Goal: Information Seeking & Learning: Check status

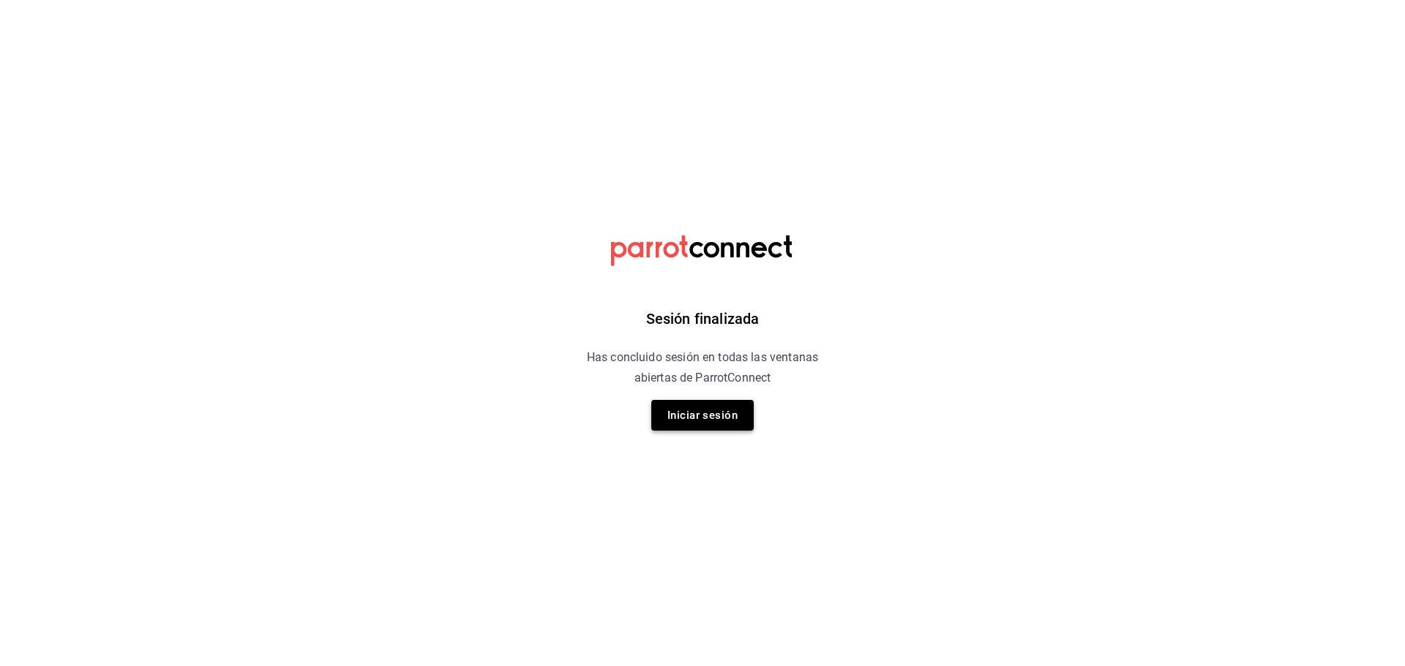
click at [668, 401] on button "Iniciar sesión" at bounding box center [702, 415] width 102 height 31
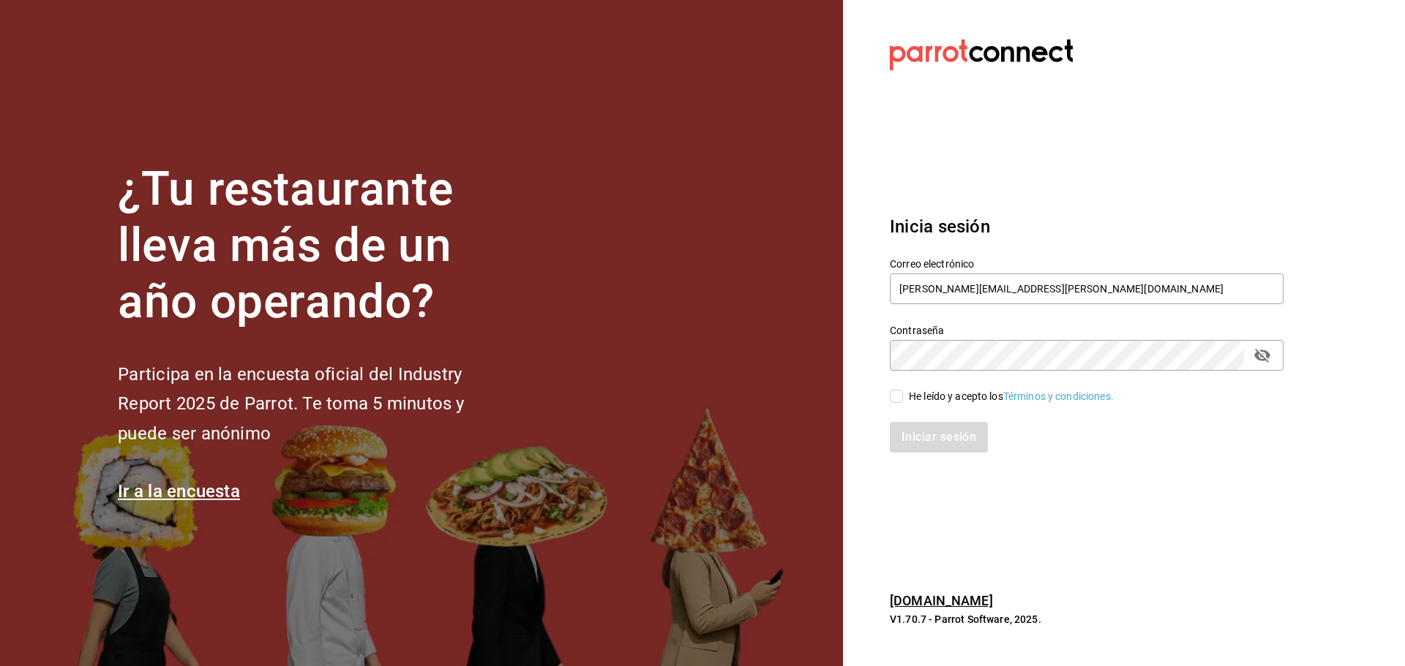
click at [754, 401] on div "Iniciar sesión" at bounding box center [1077, 429] width 411 height 48
click at [754, 393] on input "He leído y acepto los Términos y condiciones." at bounding box center [896, 396] width 13 height 13
checkbox input "true"
click at [754, 401] on button "Iniciar sesión" at bounding box center [939, 437] width 99 height 31
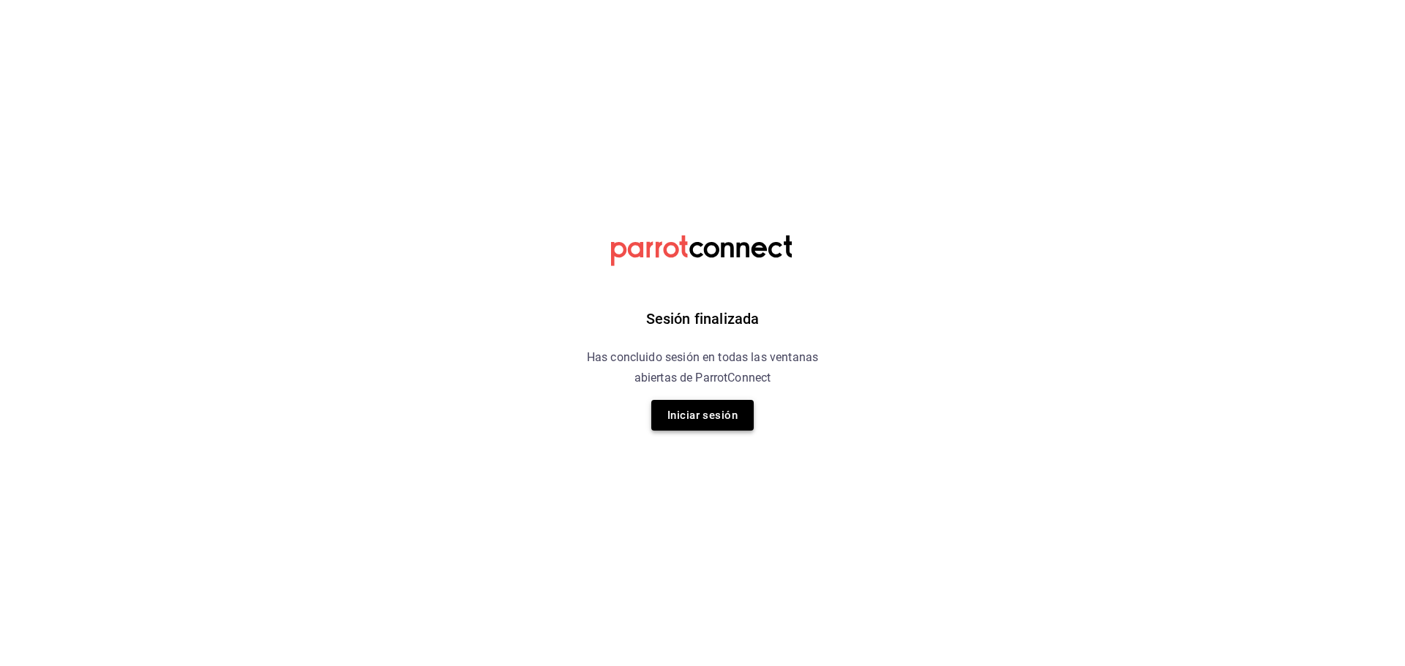
click at [734, 405] on button "Iniciar sesión" at bounding box center [702, 415] width 102 height 31
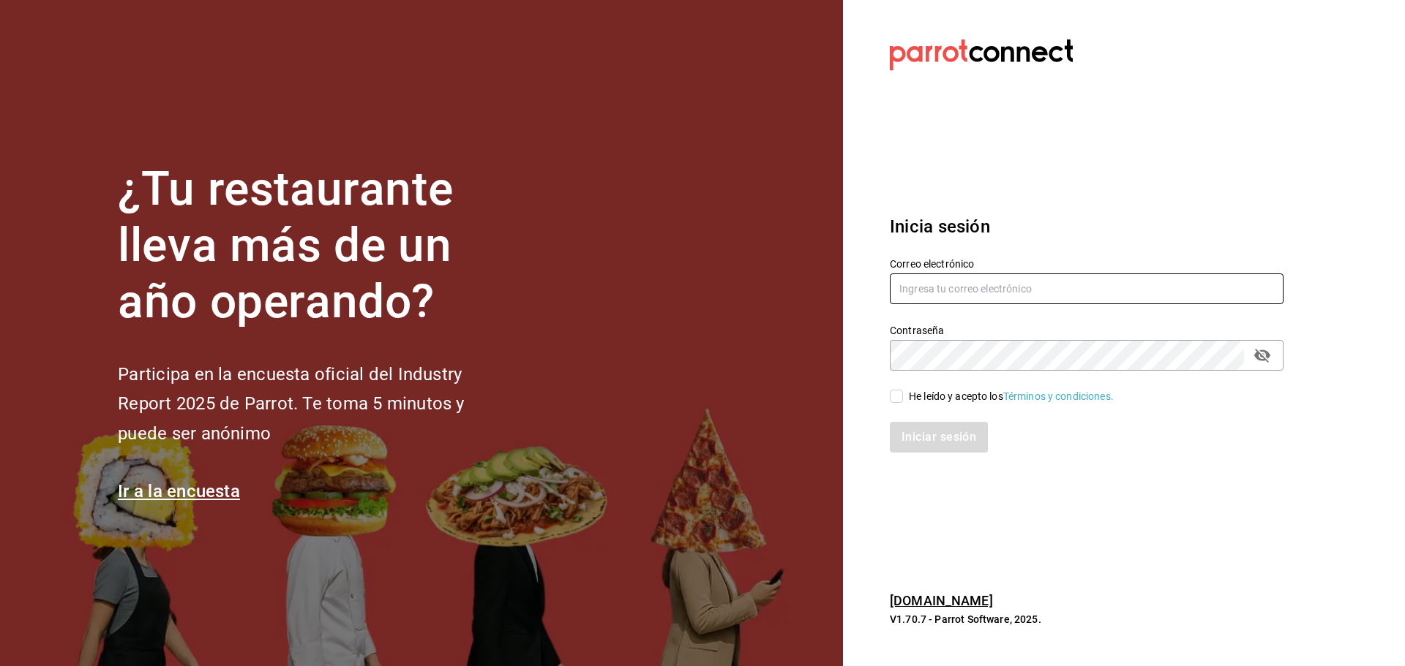
type input "jacobo.gomez@grupocosteno.com"
click at [901, 401] on input "He leído y acepto los Términos y condiciones." at bounding box center [896, 396] width 13 height 13
checkbox input "true"
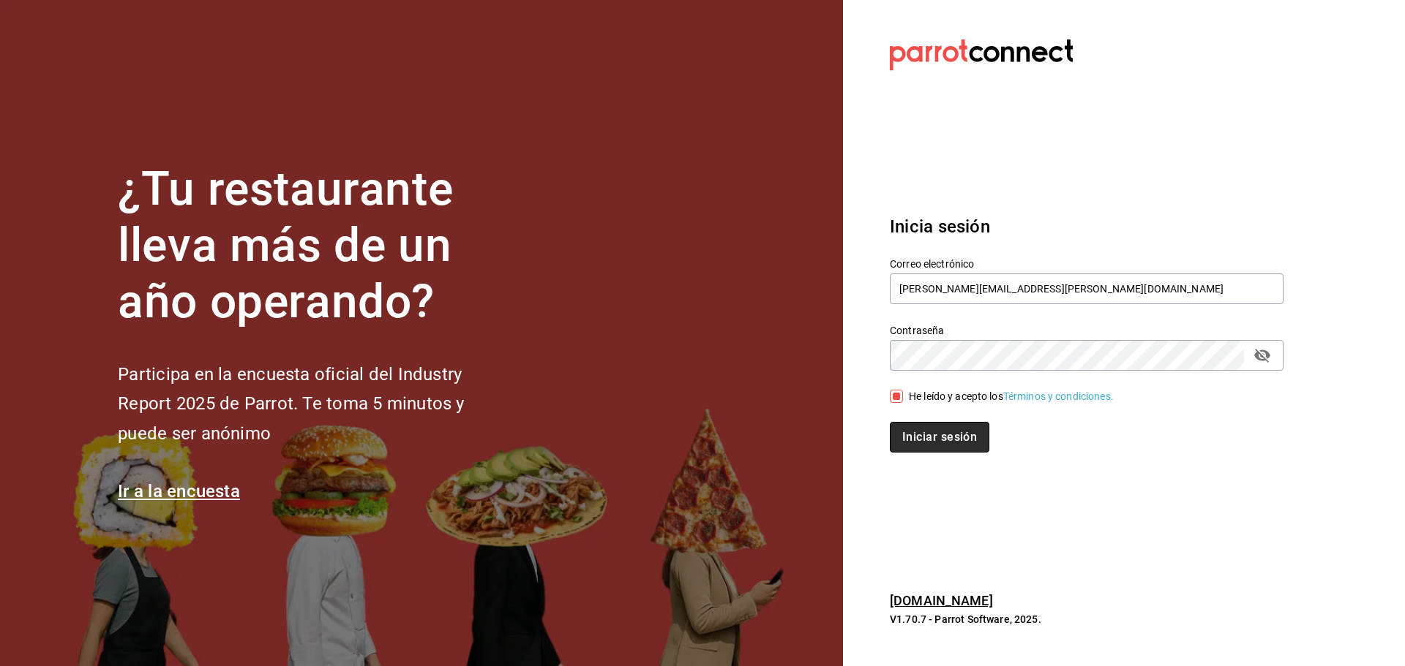
click at [917, 431] on button "Iniciar sesión" at bounding box center [939, 437] width 99 height 31
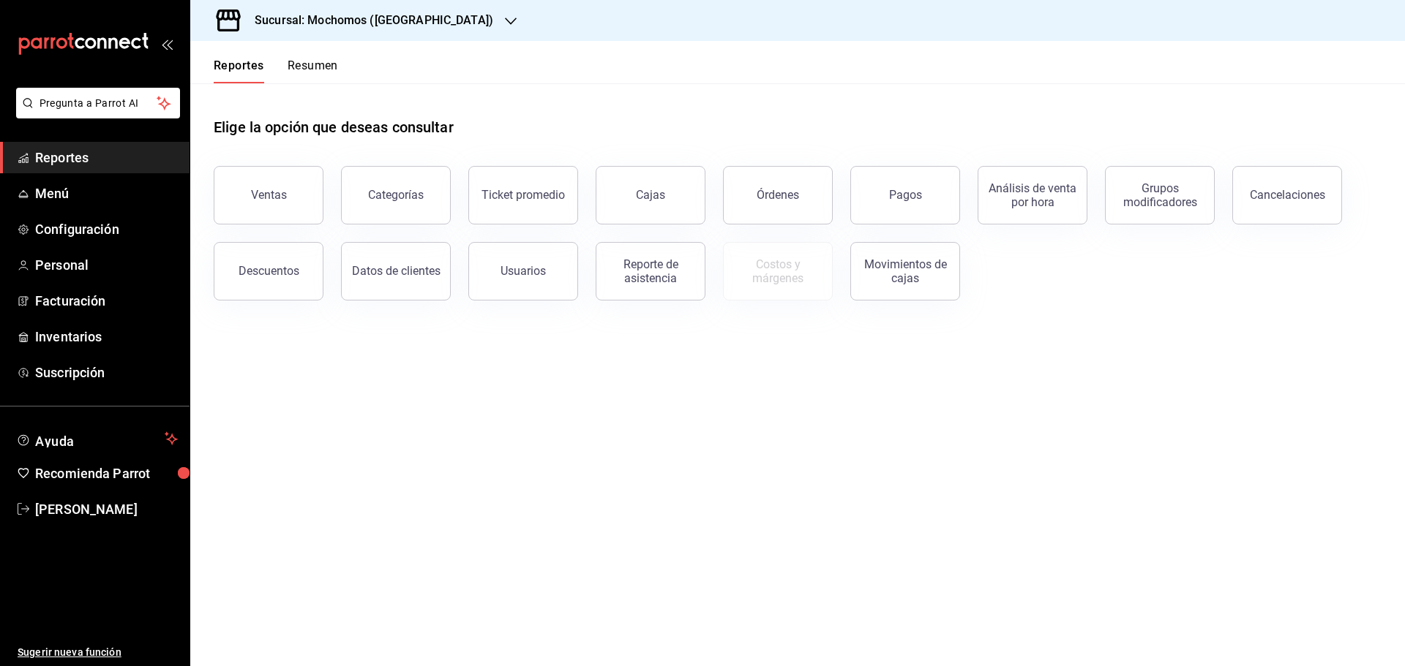
click at [327, 12] on h3 "Sucursal: Mochomos ([GEOGRAPHIC_DATA])" at bounding box center [368, 21] width 250 height 18
click at [221, 98] on span "Ryoshi (Cancun)" at bounding box center [272, 96] width 141 height 15
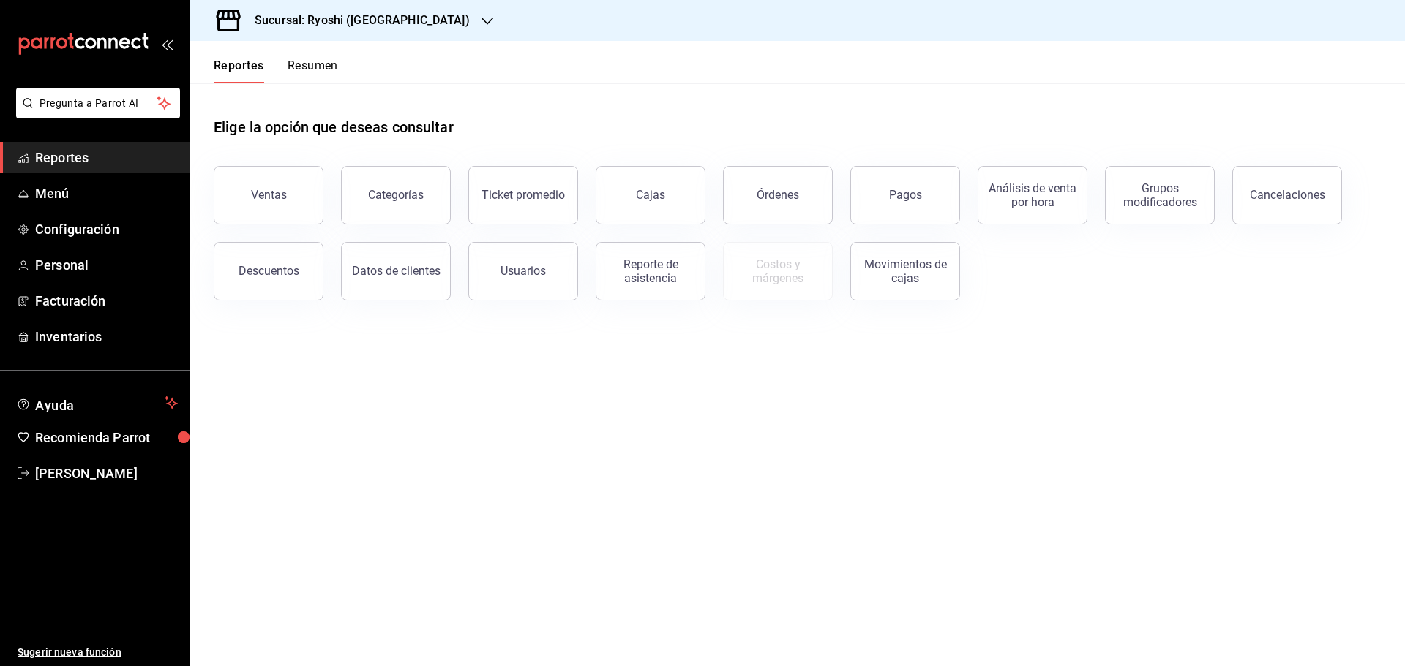
click at [290, 184] on button "Ventas" at bounding box center [269, 195] width 110 height 59
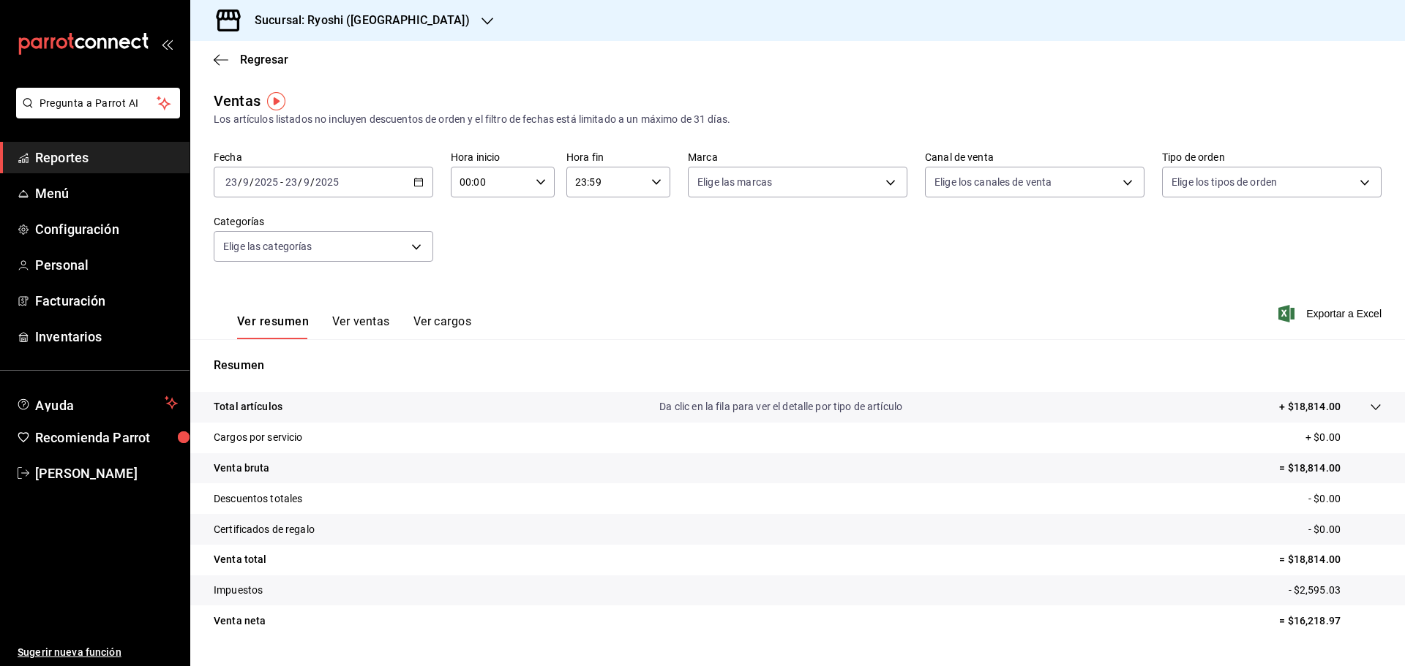
click at [417, 175] on div "2025-09-23 23 / 9 / 2025 - 2025-09-23 23 / 9 / 2025" at bounding box center [323, 182] width 219 height 31
click at [298, 348] on li "Rango de fechas" at bounding box center [282, 358] width 137 height 33
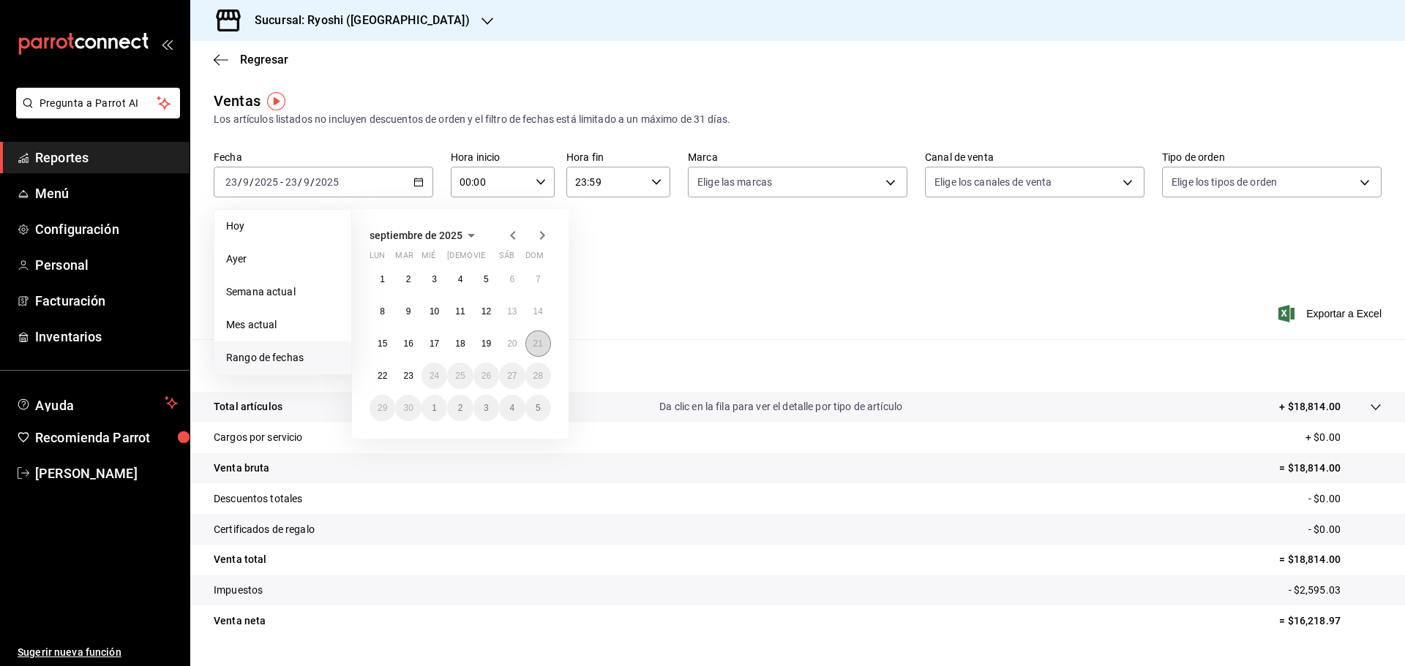
click at [535, 348] on abbr "21" at bounding box center [538, 344] width 10 height 10
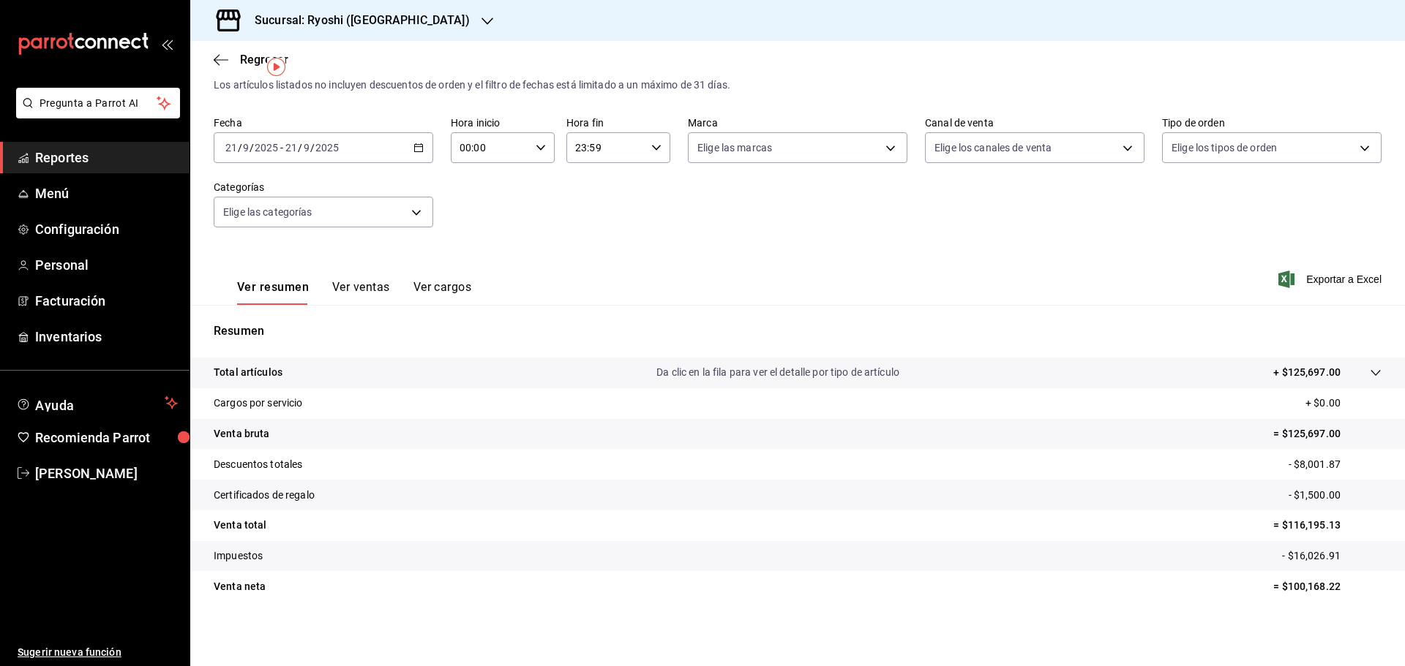
scroll to position [34, 0]
drag, startPoint x: 1276, startPoint y: 583, endPoint x: 1345, endPoint y: 598, distance: 71.2
click at [1345, 598] on tr "Venta neta = $100,168.22" at bounding box center [797, 586] width 1214 height 31
copy p "100,168.22"
click at [778, 154] on body "Pregunta a Parrot AI Reportes Menú Configuración Personal Facturación Inventari…" at bounding box center [702, 333] width 1405 height 666
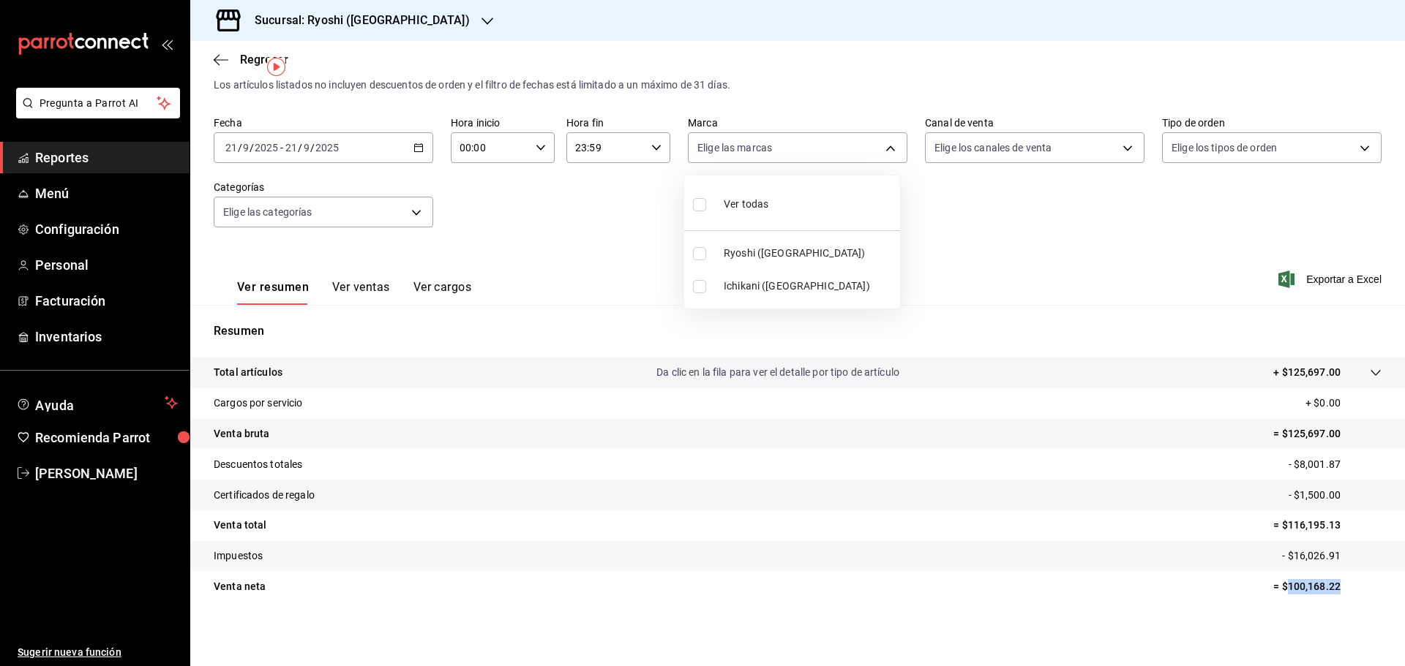
click at [765, 203] on span "Ver todas" at bounding box center [745, 204] width 45 height 15
type input "26ca50e5-a845-484f-a54e-8a4432b79f59,e80bf875-3c9c-4ad9-8c6a-14c8262011fc"
checkbox input "true"
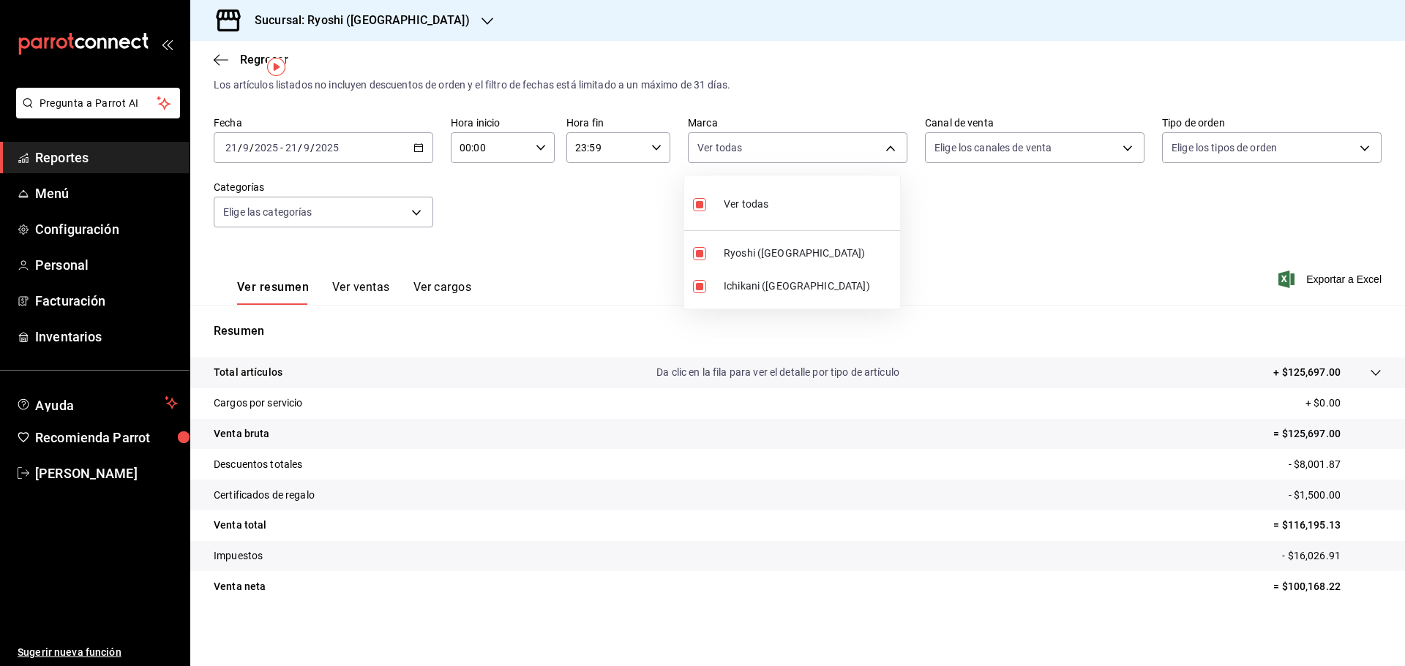
click at [733, 195] on div "Ver todas" at bounding box center [730, 202] width 75 height 31
checkbox input "false"
click at [720, 277] on li "Ichikani (Cancun)" at bounding box center [792, 286] width 216 height 33
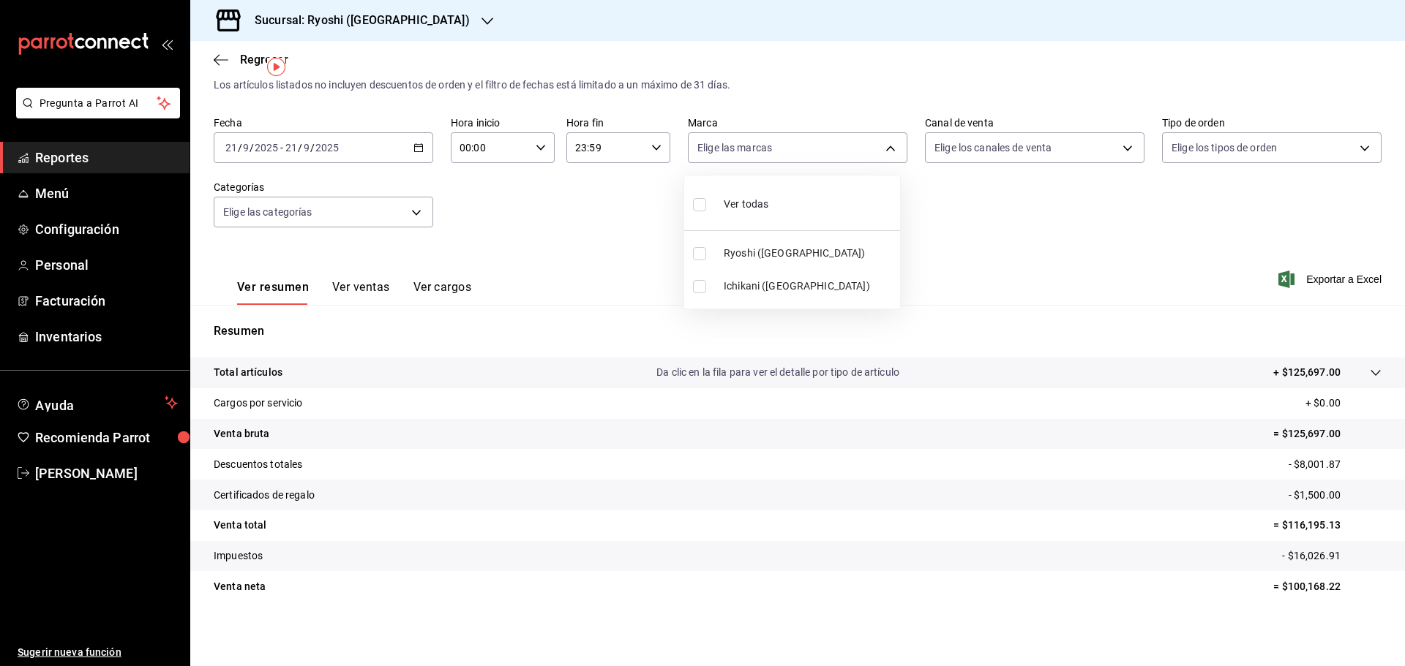
type input "e80bf875-3c9c-4ad9-8c6a-14c8262011fc"
checkbox input "true"
click at [724, 243] on li "Ryoshi (Cancun)" at bounding box center [792, 253] width 216 height 33
type input "e80bf875-3c9c-4ad9-8c6a-14c8262011fc,26ca50e5-a845-484f-a54e-8a4432b79f59"
checkbox input "true"
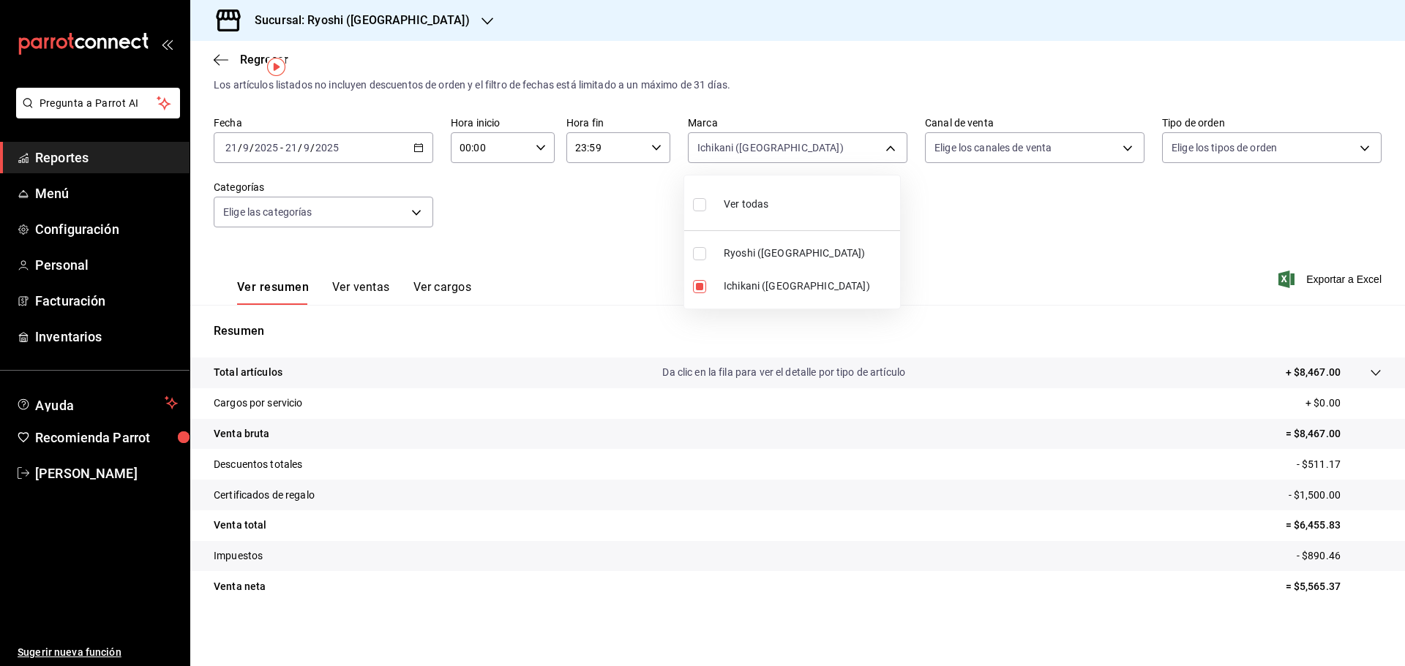
checkbox input "true"
click at [741, 277] on li "Ichikani (Cancun)" at bounding box center [792, 286] width 216 height 33
type input "26ca50e5-a845-484f-a54e-8a4432b79f59"
checkbox input "false"
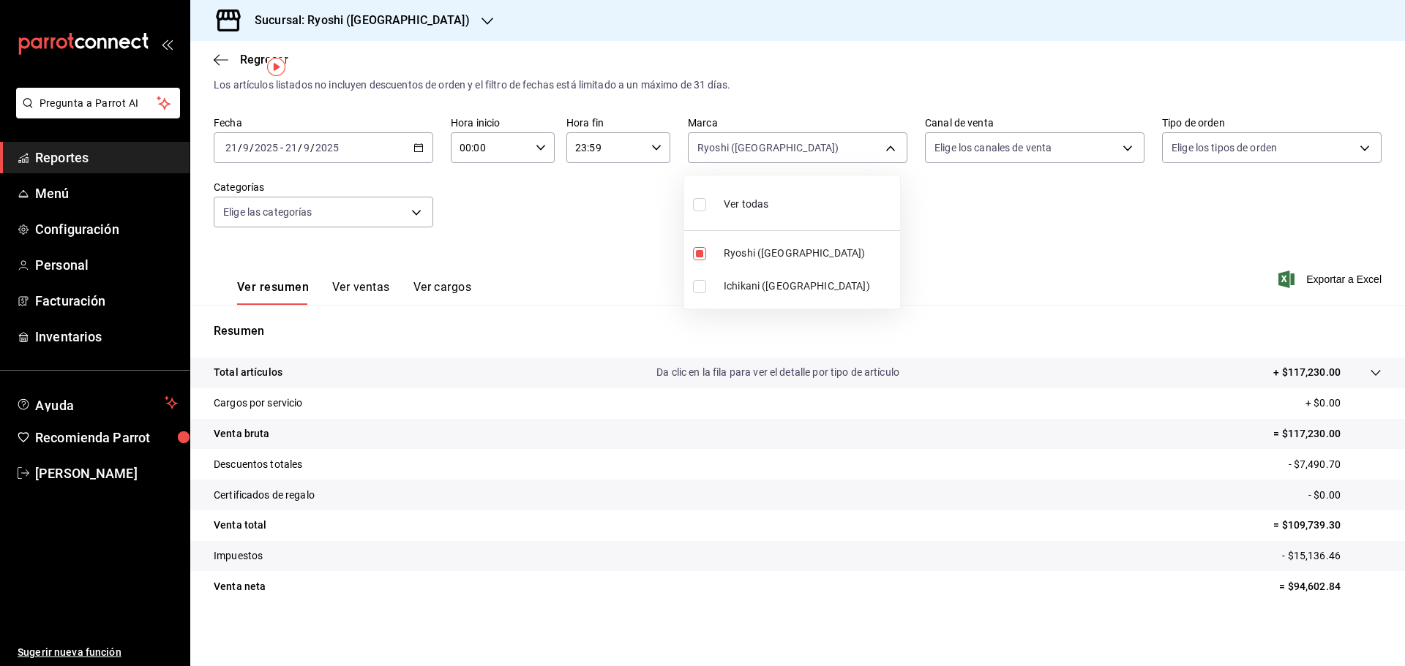
click at [752, 223] on li "Ver todas" at bounding box center [792, 202] width 216 height 43
type input "26ca50e5-a845-484f-a54e-8a4432b79f59,e80bf875-3c9c-4ad9-8c6a-14c8262011fc"
checkbox input "true"
click at [777, 170] on div at bounding box center [702, 333] width 1405 height 666
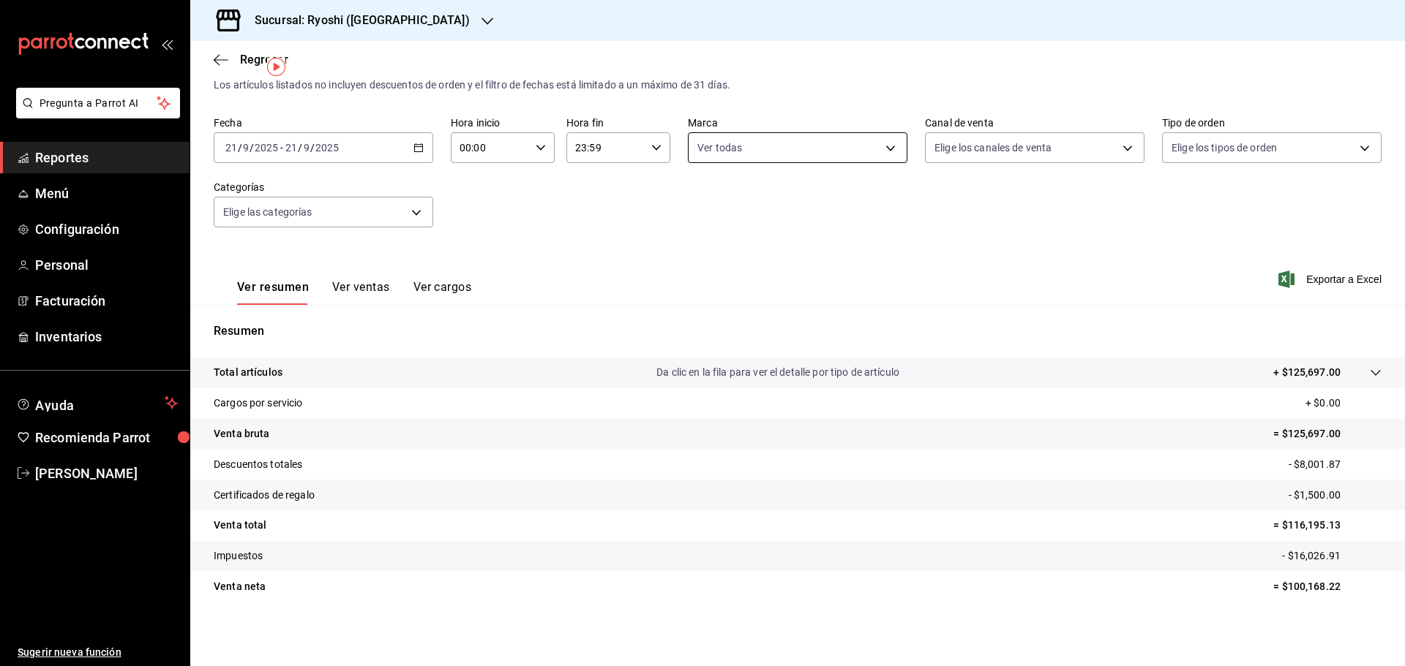
click at [760, 142] on body "Pregunta a Parrot AI Reportes Menú Configuración Personal Facturación Inventari…" at bounding box center [702, 333] width 1405 height 666
click at [747, 215] on div "Ver todas" at bounding box center [730, 202] width 75 height 31
checkbox input "false"
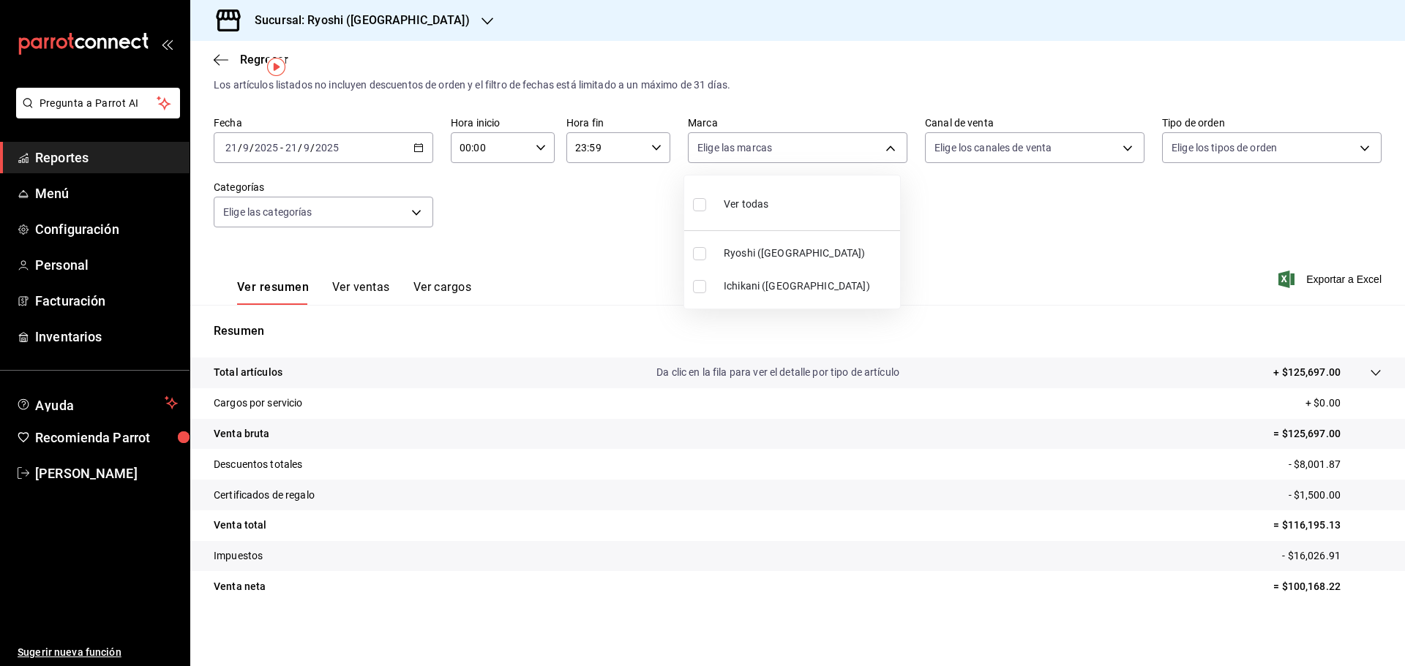
click at [969, 237] on div at bounding box center [702, 333] width 1405 height 666
click at [293, 31] on div "Sucursal: Ryoshi (Cancun)" at bounding box center [350, 20] width 297 height 41
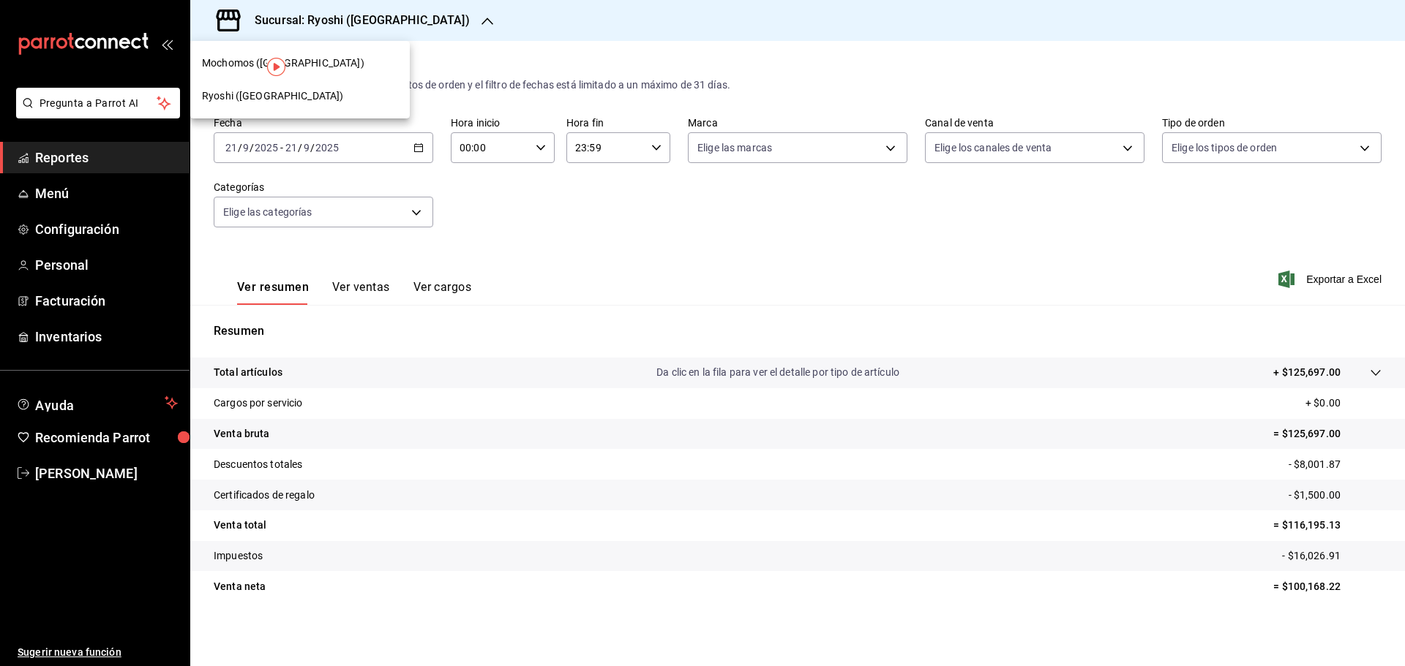
click at [301, 57] on div "Mochomos (Cancun)" at bounding box center [300, 63] width 196 height 15
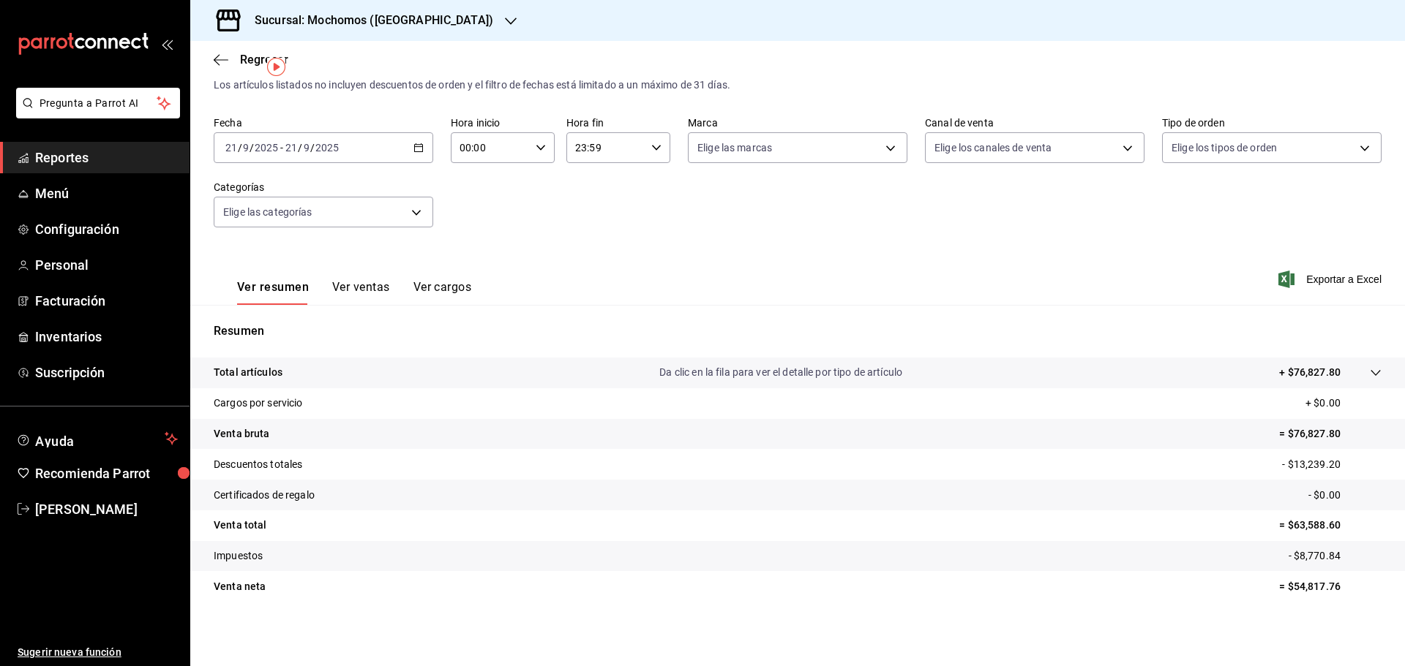
scroll to position [34, 0]
drag, startPoint x: 1281, startPoint y: 585, endPoint x: 1339, endPoint y: 584, distance: 57.8
click at [1339, 584] on p "= $54,817.76" at bounding box center [1330, 586] width 102 height 15
copy p "54,817.76"
